Goal: Task Accomplishment & Management: Complete application form

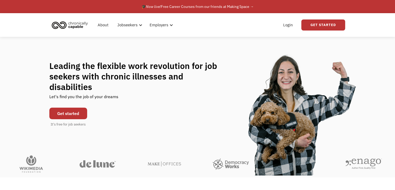
click at [66, 111] on link "Get started" at bounding box center [68, 113] width 38 height 12
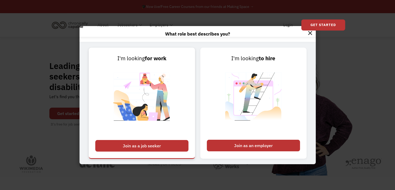
click at [139, 142] on div "Join as a job seeker" at bounding box center [141, 146] width 93 height 12
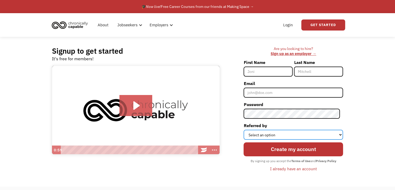
click at [265, 133] on select "Select an option Instagram Facebook Twitter Search Engine News Article Word of …" at bounding box center [294, 134] width 100 height 10
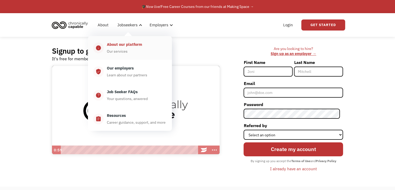
click at [125, 49] on div "Our services" at bounding box center [117, 51] width 21 height 6
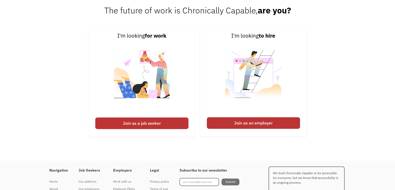
scroll to position [706, 0]
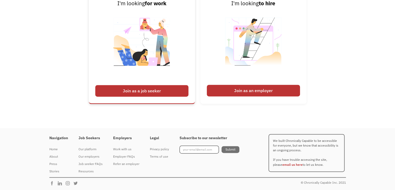
click at [127, 87] on div "Join as a job seeker" at bounding box center [141, 91] width 93 height 12
click at [128, 90] on div "Join as a job seeker" at bounding box center [141, 91] width 93 height 12
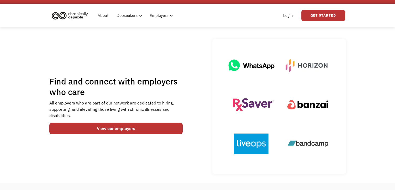
scroll to position [0, 0]
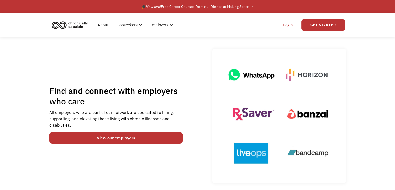
click at [291, 27] on link "Login" at bounding box center [288, 25] width 16 height 17
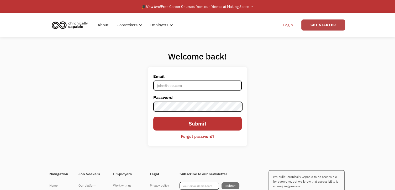
click at [316, 28] on link "Get Started" at bounding box center [323, 24] width 44 height 11
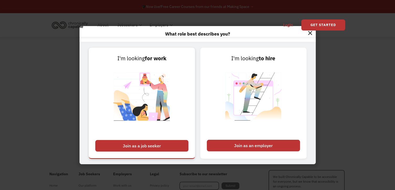
click at [159, 144] on div "Join as a job seeker" at bounding box center [141, 146] width 93 height 12
